Goal: Find specific page/section: Find specific page/section

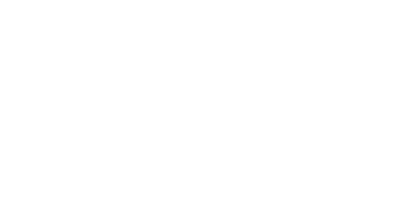
select select "*"
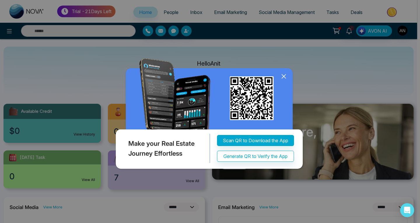
click at [283, 75] on icon at bounding box center [284, 76] width 4 height 4
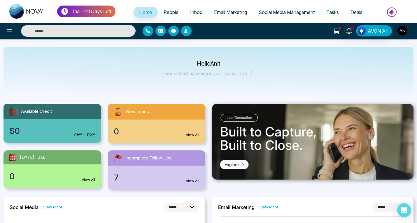
click at [167, 14] on span "People" at bounding box center [171, 12] width 15 height 6
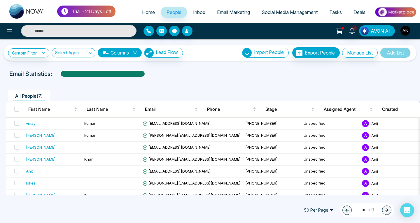
click at [366, 29] on img "button" at bounding box center [364, 31] width 8 height 8
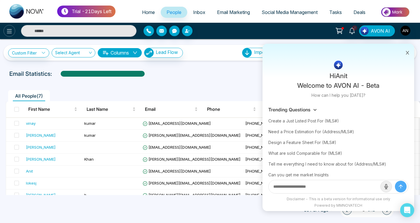
click at [8, 29] on icon at bounding box center [9, 31] width 5 height 4
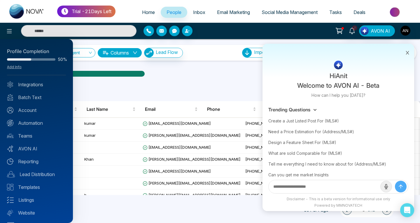
scroll to position [13, 0]
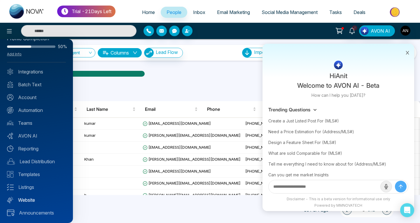
click at [33, 201] on link "Website" at bounding box center [36, 200] width 59 height 7
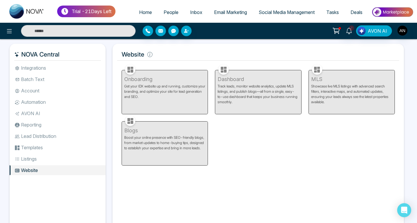
click at [328, 88] on div "MLS Showcase live MLS listings with advanced search filters, interactive maps, …" at bounding box center [351, 88] width 93 height 51
click at [28, 160] on li "Listings" at bounding box center [58, 159] width 96 height 10
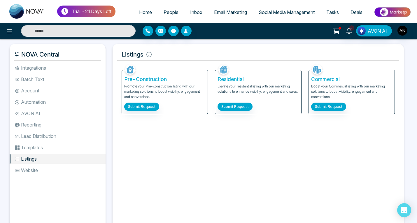
click at [30, 168] on li "Website" at bounding box center [58, 170] width 96 height 10
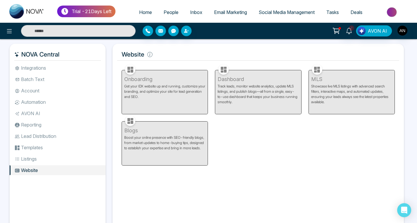
click at [141, 88] on div "Onboarding Get your IDX website up and running, customize your branding, and op…" at bounding box center [164, 88] width 93 height 51
